Goal: Information Seeking & Learning: Learn about a topic

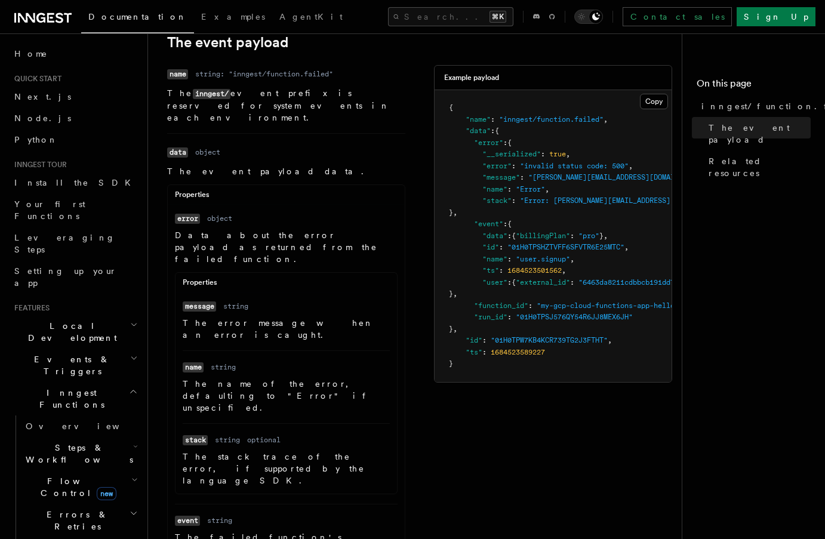
scroll to position [208, 0]
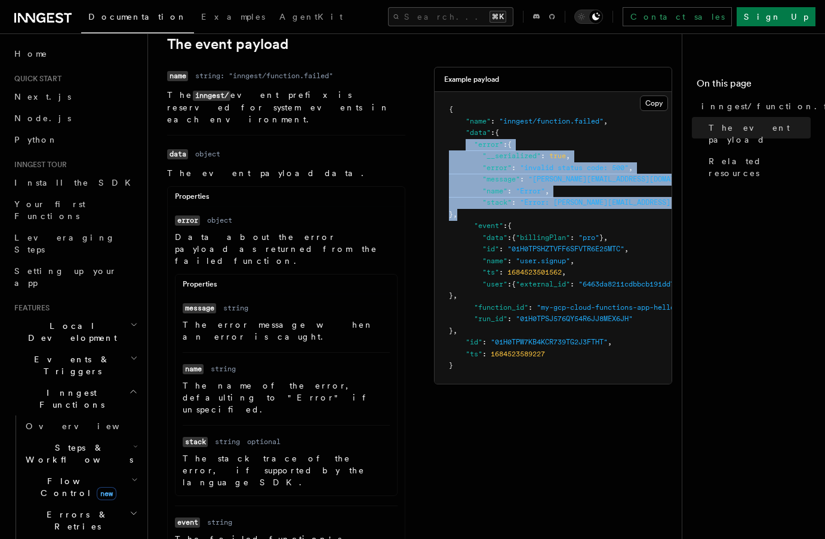
drag, startPoint x: 466, startPoint y: 158, endPoint x: 515, endPoint y: 231, distance: 88.1
click at [515, 232] on pre "{ "name" : "inngest/function.failed" , "data" : { "error" : { "__serialized" : …" at bounding box center [553, 238] width 237 height 292
click at [515, 231] on pre "{ "name" : "inngest/function.failed" , "data" : { "error" : { "__serialized" : …" at bounding box center [553, 238] width 237 height 292
drag, startPoint x: 515, startPoint y: 231, endPoint x: 485, endPoint y: 176, distance: 63.1
click at [485, 174] on pre "{ "name" : "inngest/function.failed" , "data" : { "error" : { "__serialized" : …" at bounding box center [553, 238] width 237 height 292
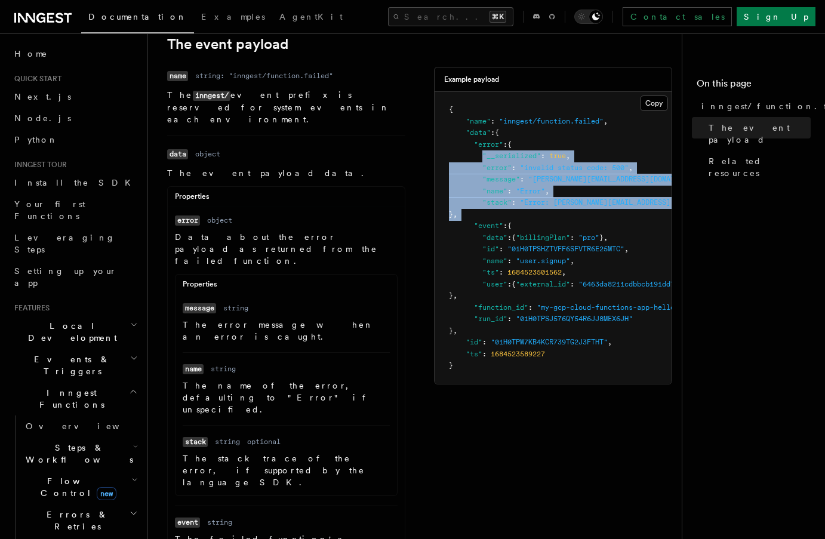
click at [485, 160] on span ""__serialized"" at bounding box center [511, 156] width 59 height 8
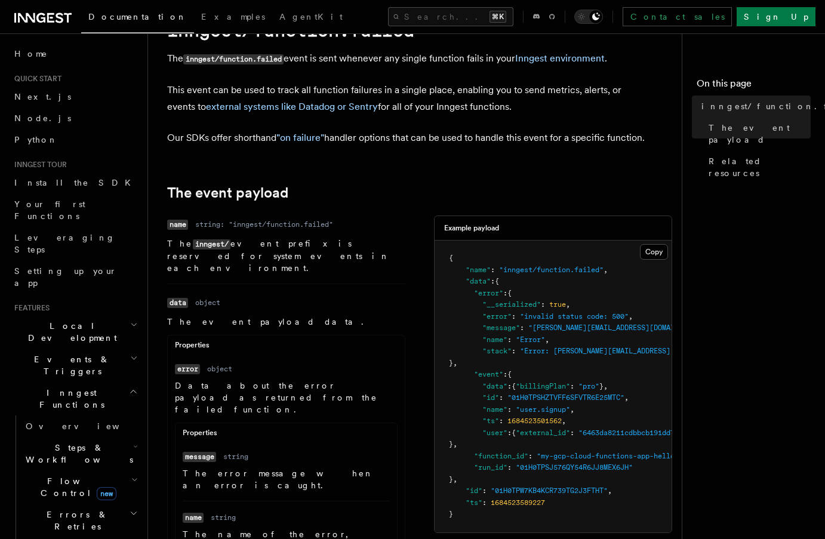
scroll to position [0, 0]
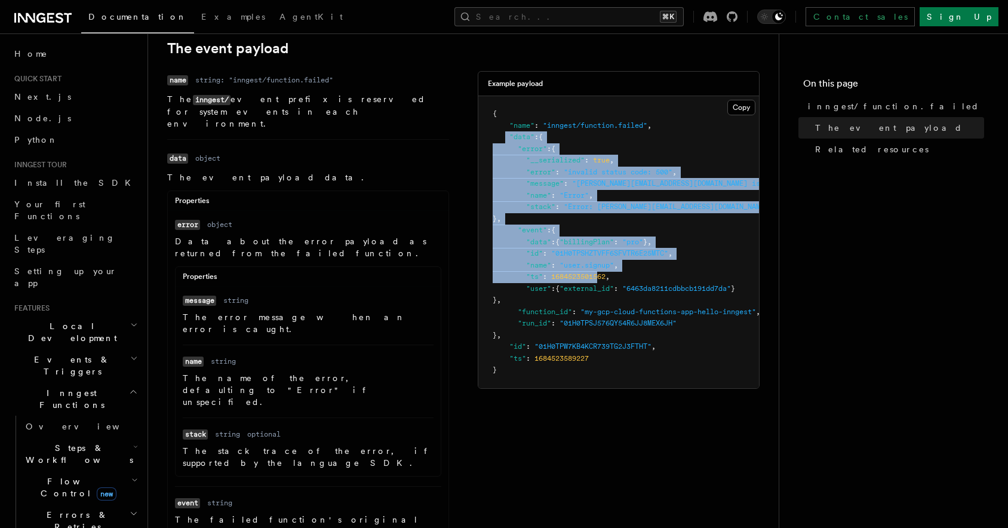
drag, startPoint x: 507, startPoint y: 152, endPoint x: 602, endPoint y: 294, distance: 170.4
click at [602, 281] on span "1684523501562" at bounding box center [578, 276] width 54 height 8
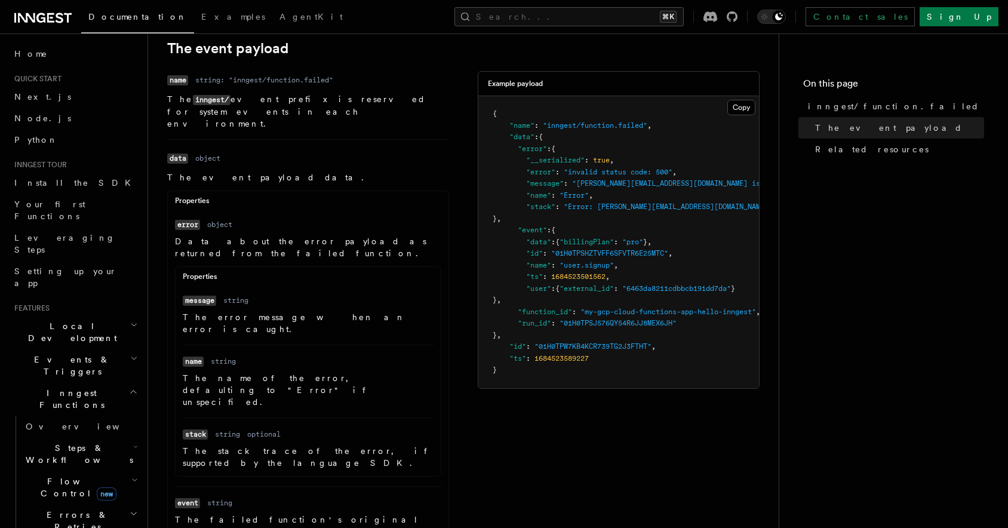
drag, startPoint x: 278, startPoint y: 139, endPoint x: 181, endPoint y: 115, distance: 99.5
click at [181, 115] on li "Name name Type string: "inngest/function.failed" Description The inngest/ event…" at bounding box center [308, 105] width 282 height 68
click at [181, 115] on p "The inngest/ event prefix is reserved for system events in each environment." at bounding box center [308, 111] width 282 height 36
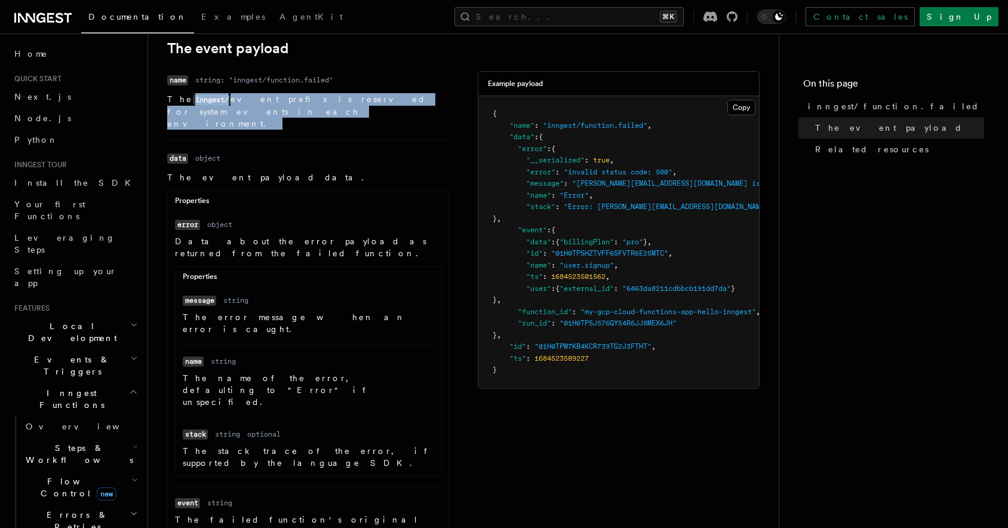
drag, startPoint x: 181, startPoint y: 115, endPoint x: 238, endPoint y: 129, distance: 58.4
click at [238, 129] on p "The inngest/ event prefix is reserved for system events in each environment." at bounding box center [308, 111] width 282 height 36
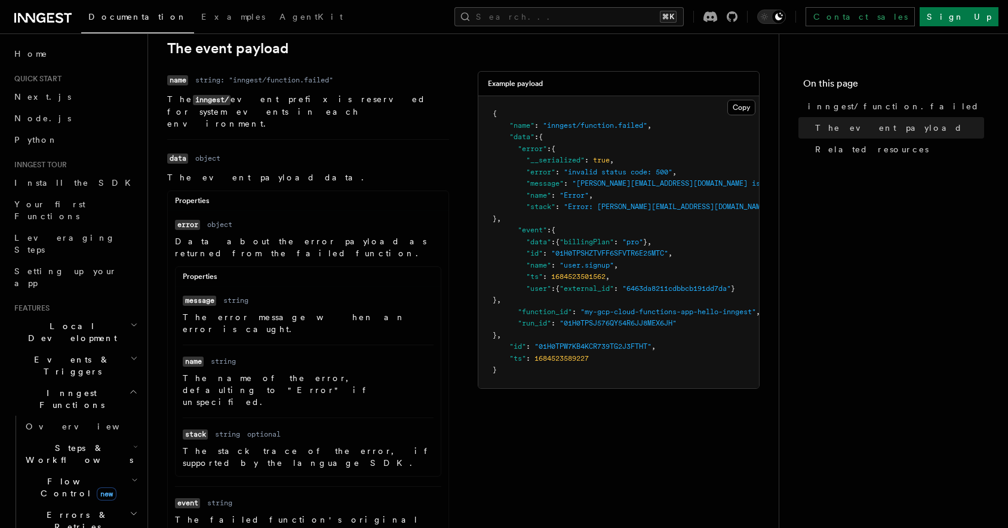
drag, startPoint x: 256, startPoint y: 129, endPoint x: 176, endPoint y: 116, distance: 80.4
click at [176, 116] on p "The inngest/ event prefix is reserved for system events in each environment." at bounding box center [308, 111] width 282 height 36
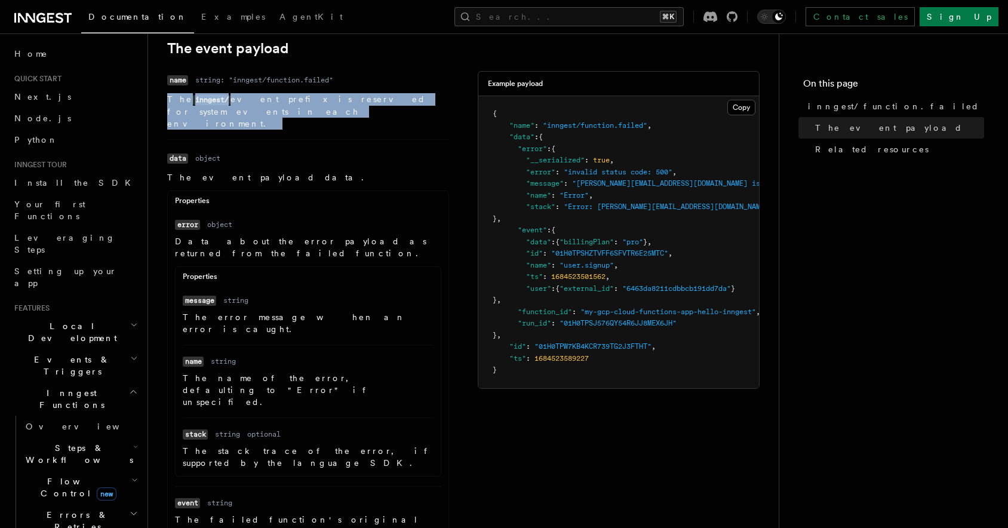
drag, startPoint x: 176, startPoint y: 116, endPoint x: 228, endPoint y: 128, distance: 53.3
click at [228, 128] on p "The inngest/ event prefix is reserved for system events in each environment." at bounding box center [308, 111] width 282 height 36
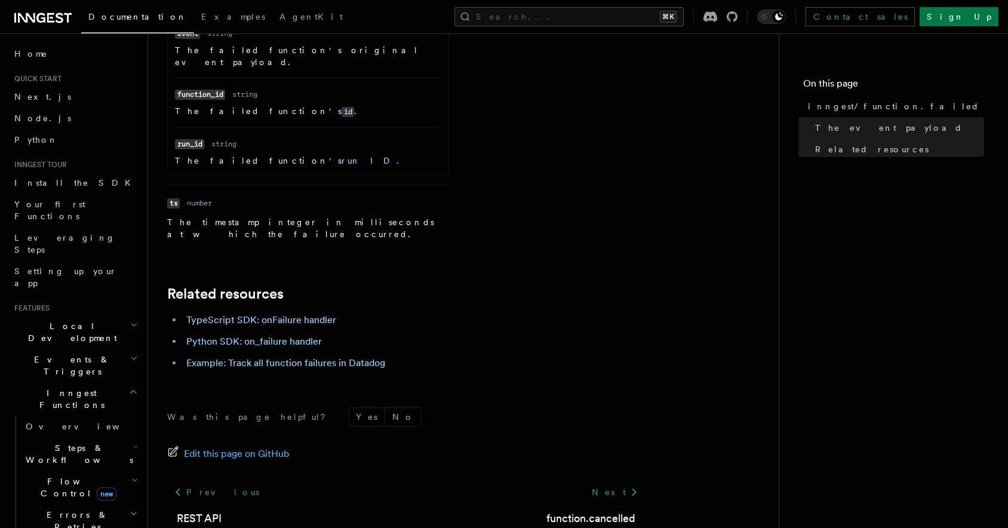
scroll to position [674, 0]
click at [285, 356] on link "Example: Track all function failures in Datadog" at bounding box center [285, 361] width 199 height 11
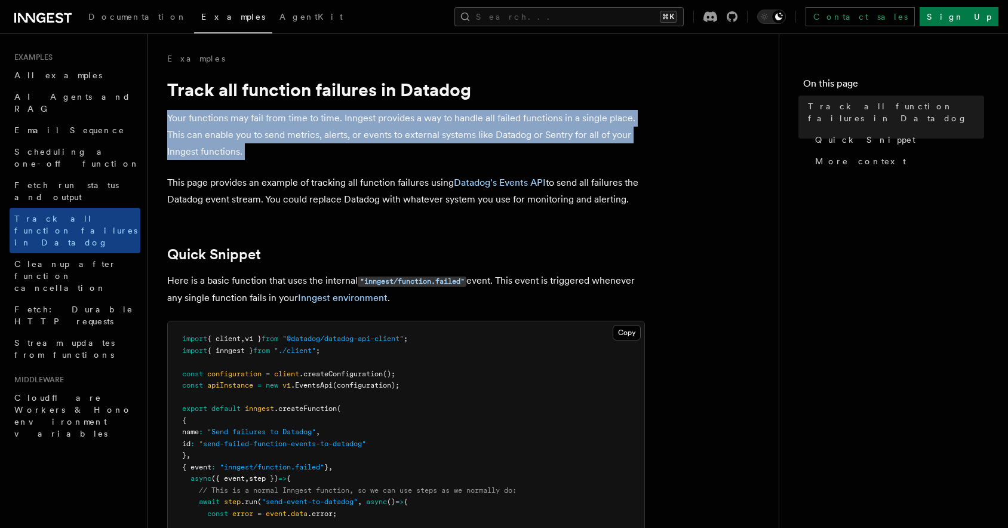
drag, startPoint x: 170, startPoint y: 118, endPoint x: 285, endPoint y: 166, distance: 125.0
drag, startPoint x: 316, startPoint y: 164, endPoint x: 193, endPoint y: 123, distance: 129.2
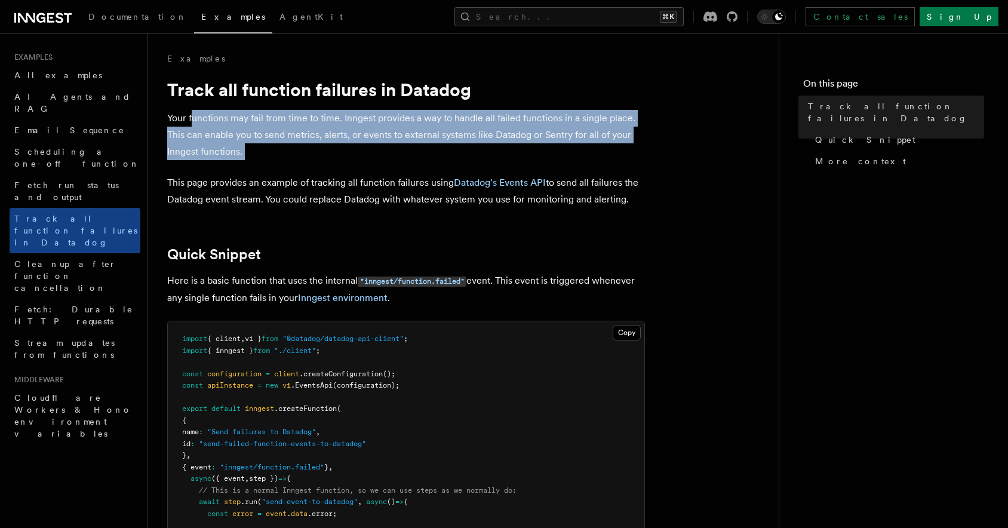
click at [193, 122] on p "Your functions may fail from time to time. Inngest provides a way to handle all…" at bounding box center [406, 135] width 478 height 50
drag, startPoint x: 193, startPoint y: 122, endPoint x: 279, endPoint y: 149, distance: 90.1
click at [279, 150] on p "Your functions may fail from time to time. Inngest provides a way to handle all…" at bounding box center [406, 135] width 478 height 50
click at [279, 149] on p "Your functions may fail from time to time. Inngest provides a way to handle all…" at bounding box center [406, 135] width 478 height 50
drag, startPoint x: 279, startPoint y: 149, endPoint x: 195, endPoint y: 119, distance: 89.5
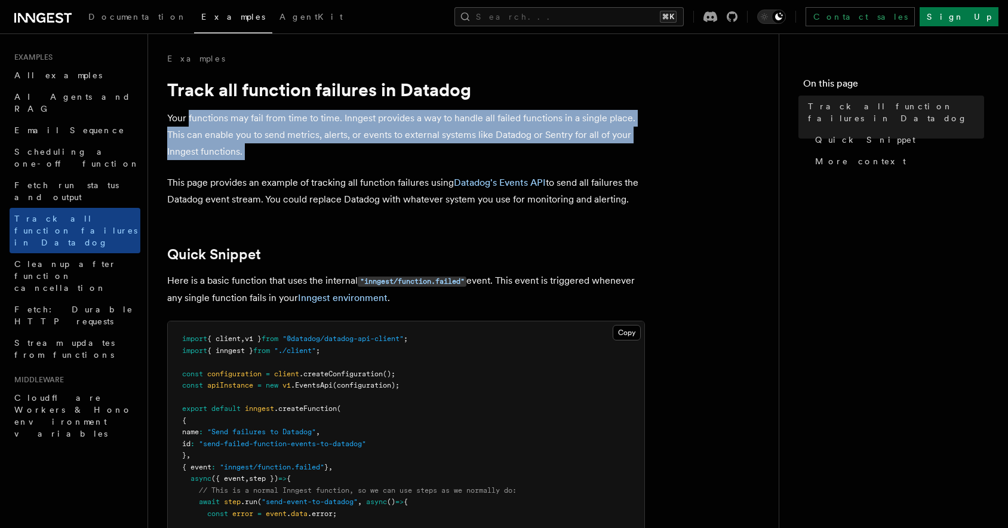
click at [195, 119] on p "Your functions may fail from time to time. Inngest provides a way to handle all…" at bounding box center [406, 135] width 478 height 50
drag, startPoint x: 195, startPoint y: 119, endPoint x: 296, endPoint y: 167, distance: 111.1
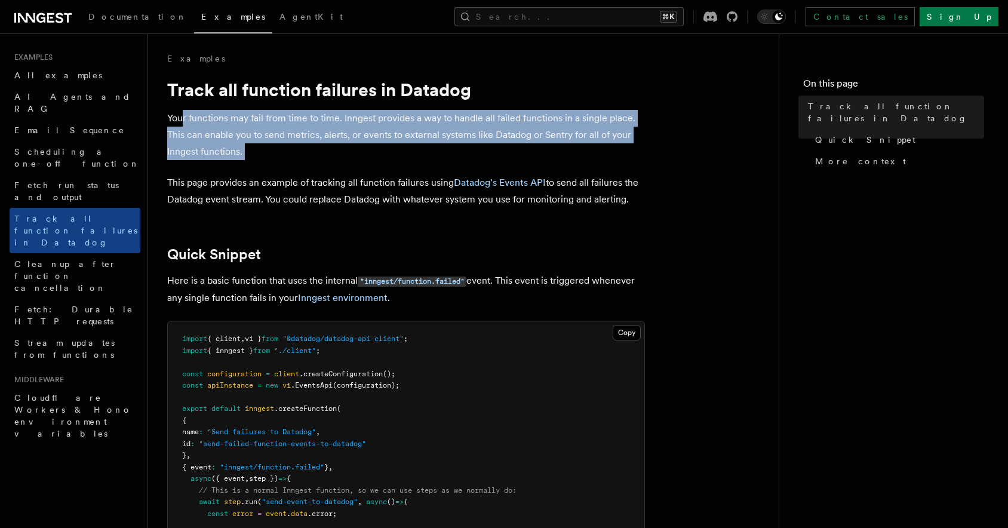
drag, startPoint x: 311, startPoint y: 165, endPoint x: 181, endPoint y: 123, distance: 136.2
click at [181, 123] on p "Your functions may fail from time to time. Inngest provides a way to handle all…" at bounding box center [406, 135] width 478 height 50
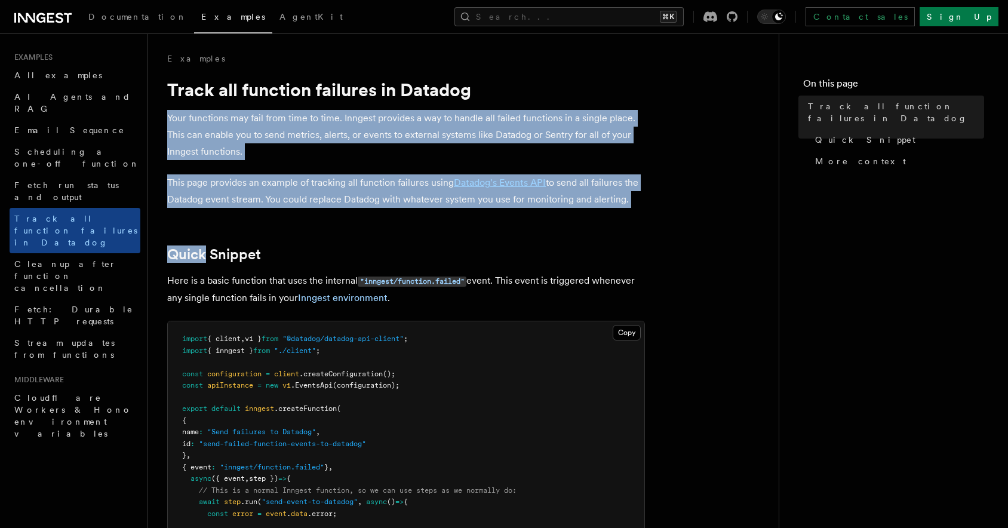
drag, startPoint x: 181, startPoint y: 123, endPoint x: 305, endPoint y: 218, distance: 155.9
drag, startPoint x: 305, startPoint y: 218, endPoint x: 188, endPoint y: 122, distance: 151.0
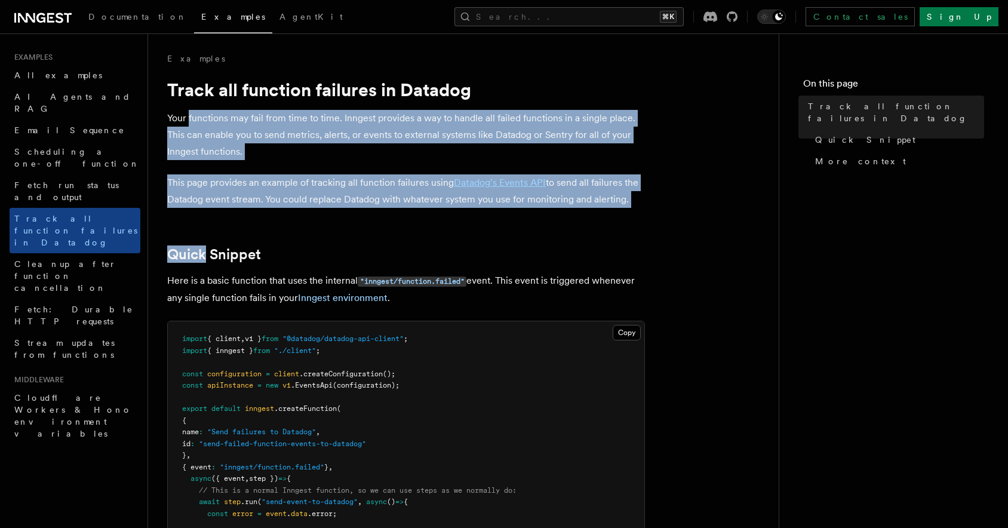
click at [188, 122] on p "Your functions may fail from time to time. Inngest provides a way to handle all…" at bounding box center [406, 135] width 478 height 50
drag, startPoint x: 188, startPoint y: 122, endPoint x: 318, endPoint y: 229, distance: 168.4
